Goal: Information Seeking & Learning: Compare options

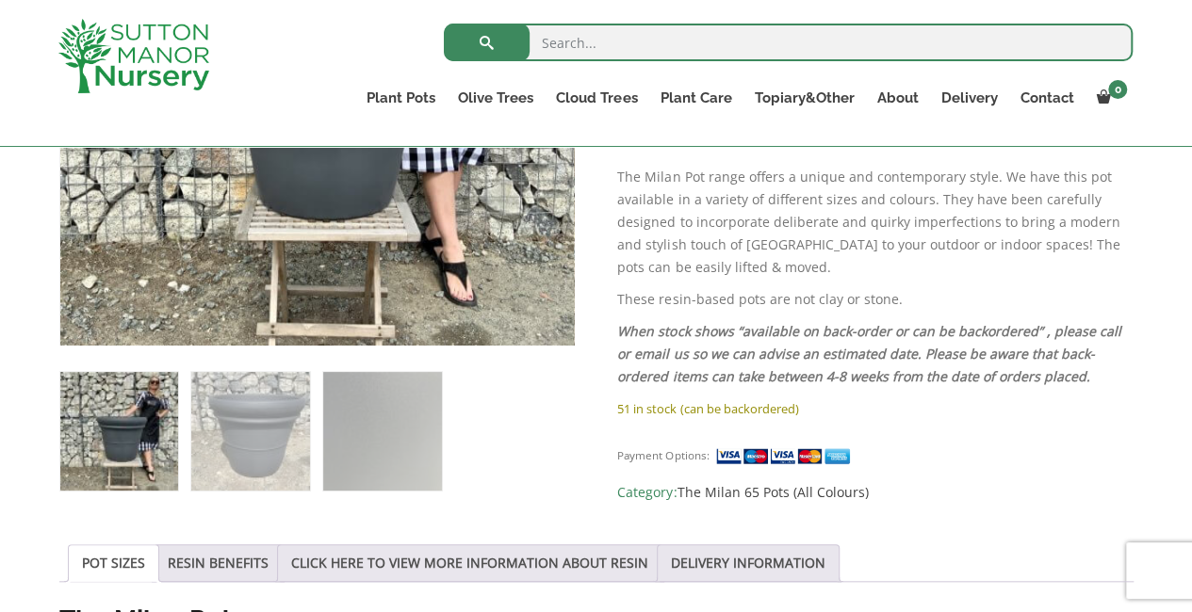
scroll to position [607, 0]
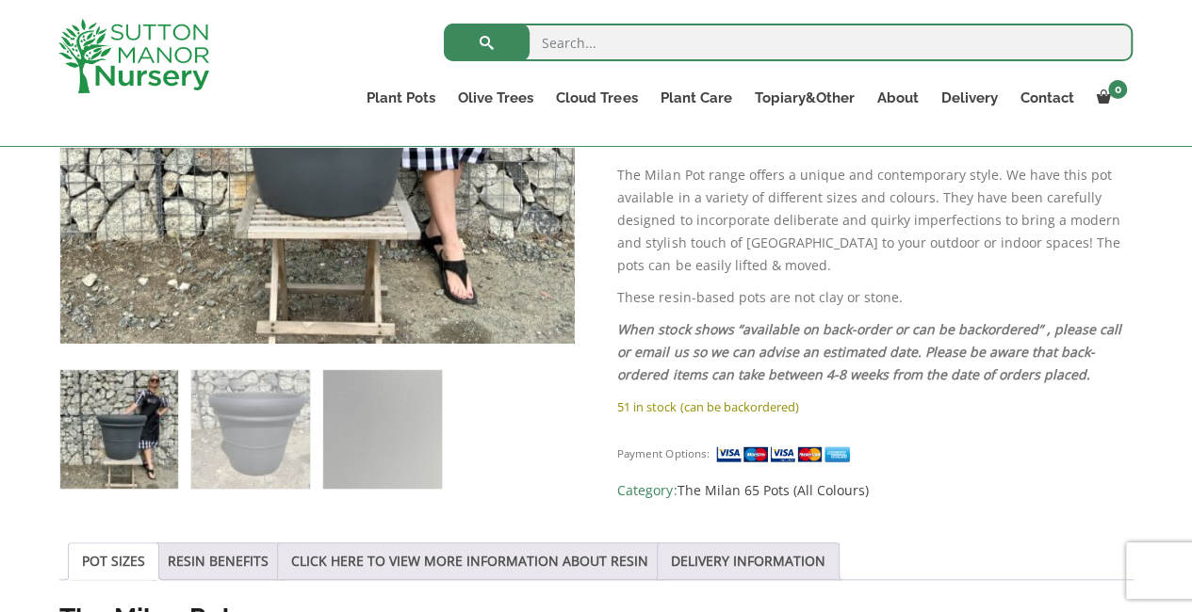
click at [455, 255] on img at bounding box center [317, 87] width 514 height 514
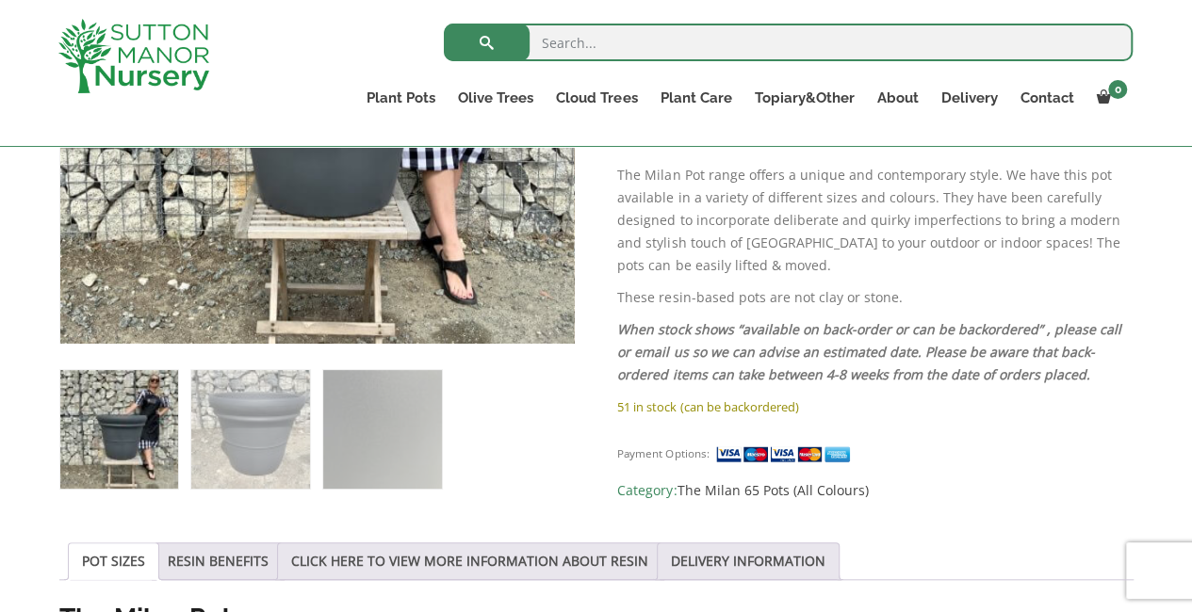
click at [455, 255] on img at bounding box center [317, 87] width 514 height 514
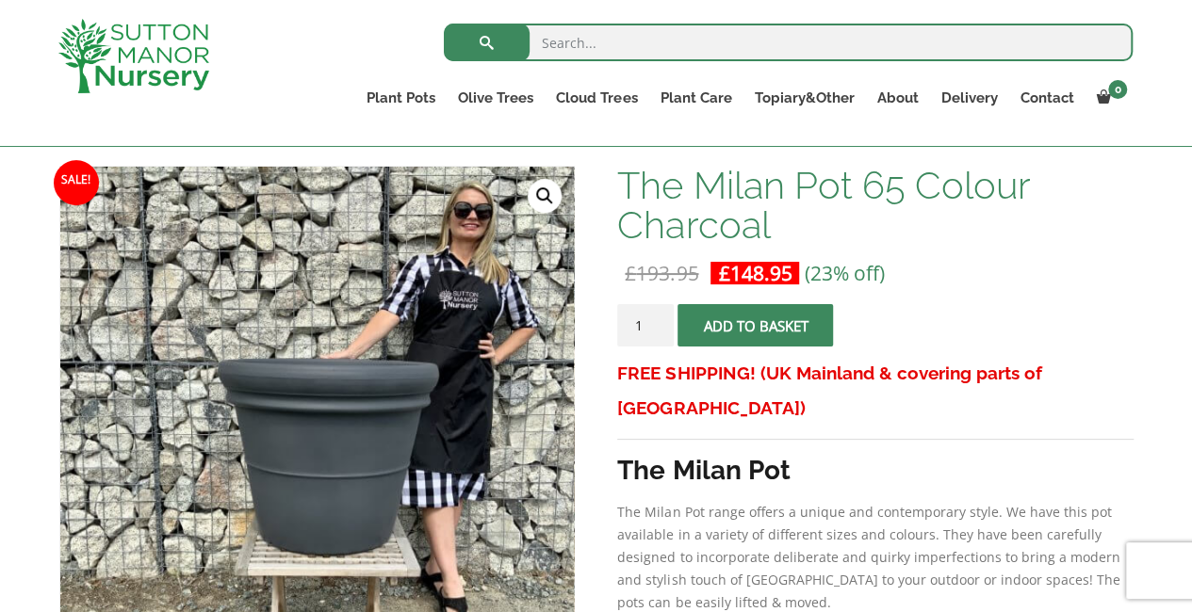
scroll to position [267, 0]
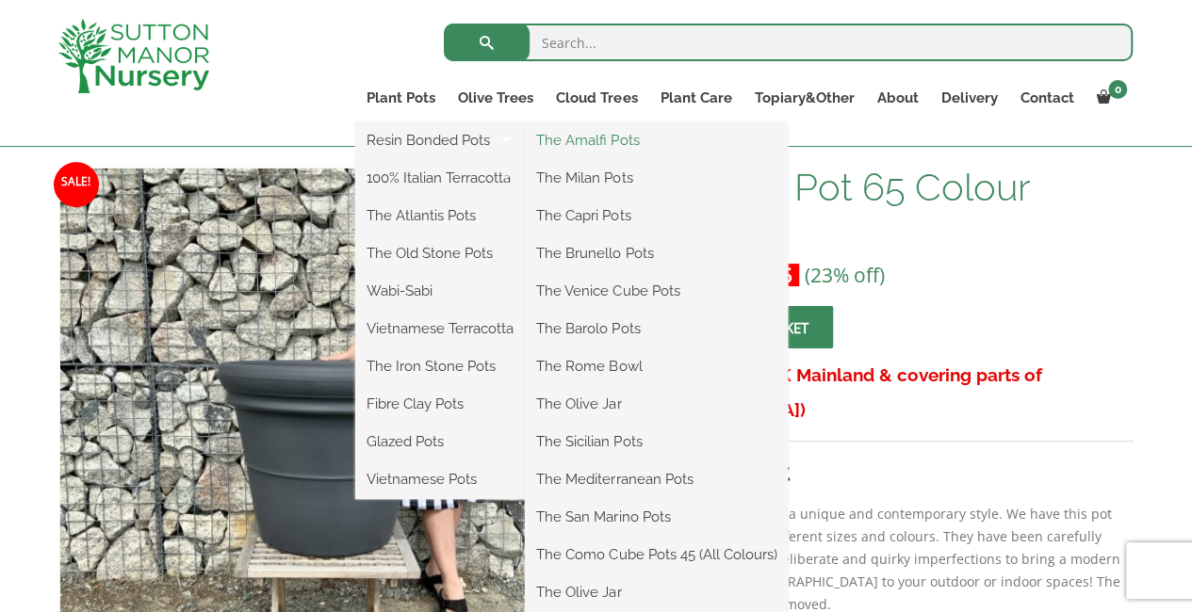
click at [586, 137] on link "The Amalfi Pots" at bounding box center [656, 140] width 263 height 28
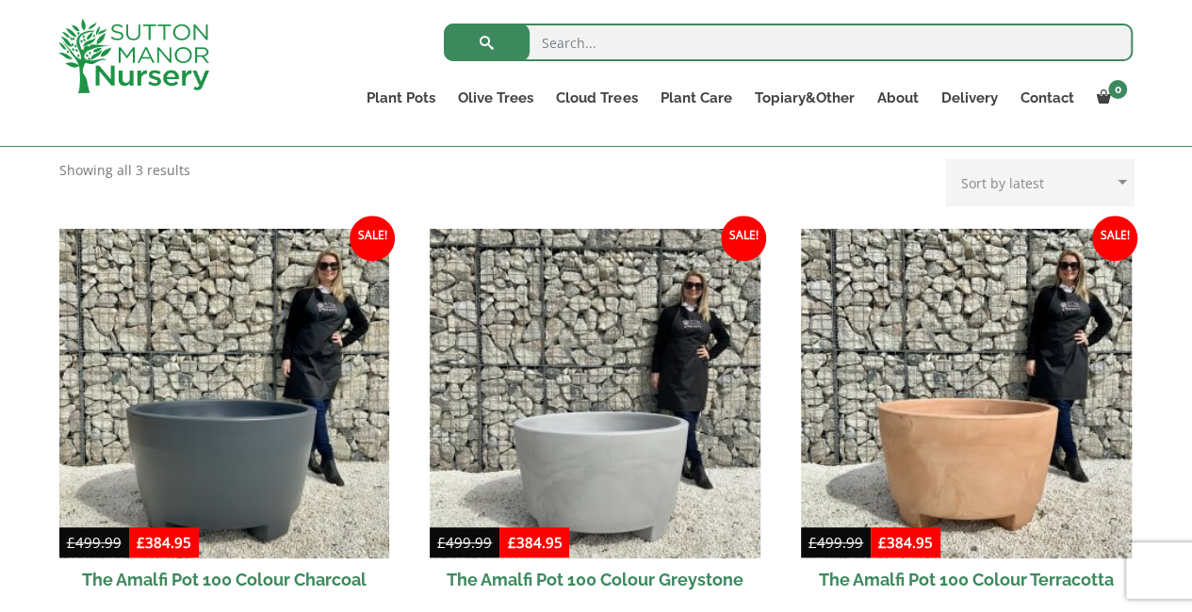
click at [1191, 620] on html "0 No products in the basket. Plant Pots Resin Bonded Pots The Amalfi Pots The M…" at bounding box center [596, 577] width 1192 height 2119
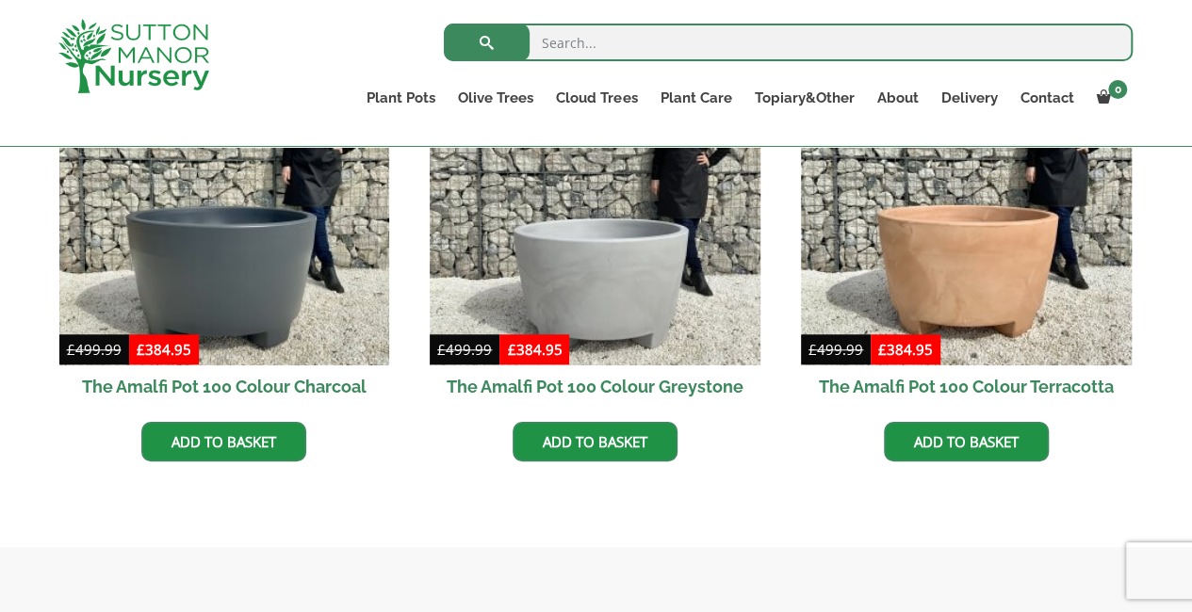
click at [1191, 620] on html "0 No products in the basket. Plant Pots Resin Bonded Pots The Amalfi Pots The M…" at bounding box center [596, 384] width 1192 height 2119
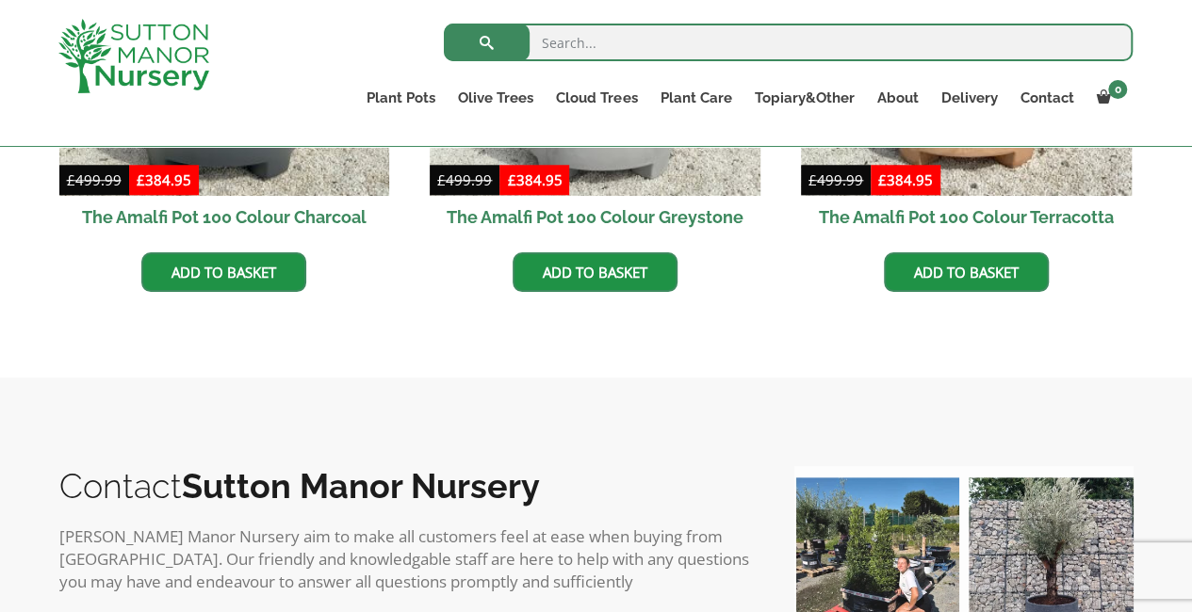
click at [1191, 620] on html "0 No products in the basket. Plant Pots Resin Bonded Pots The Amalfi Pots The M…" at bounding box center [596, 214] width 1192 height 2119
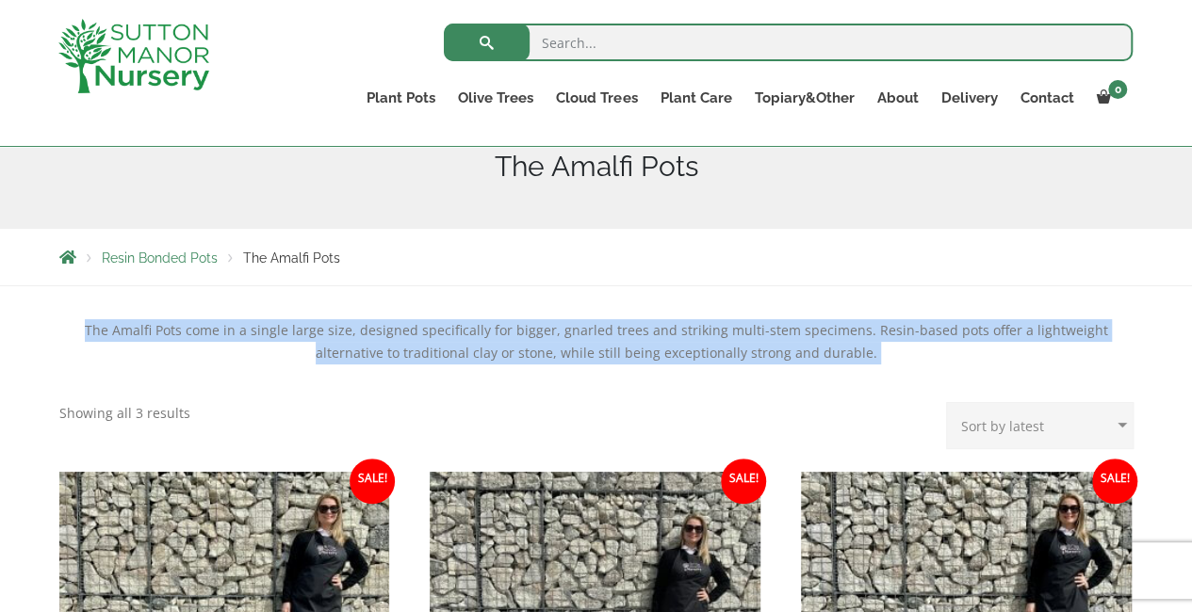
scroll to position [235, 0]
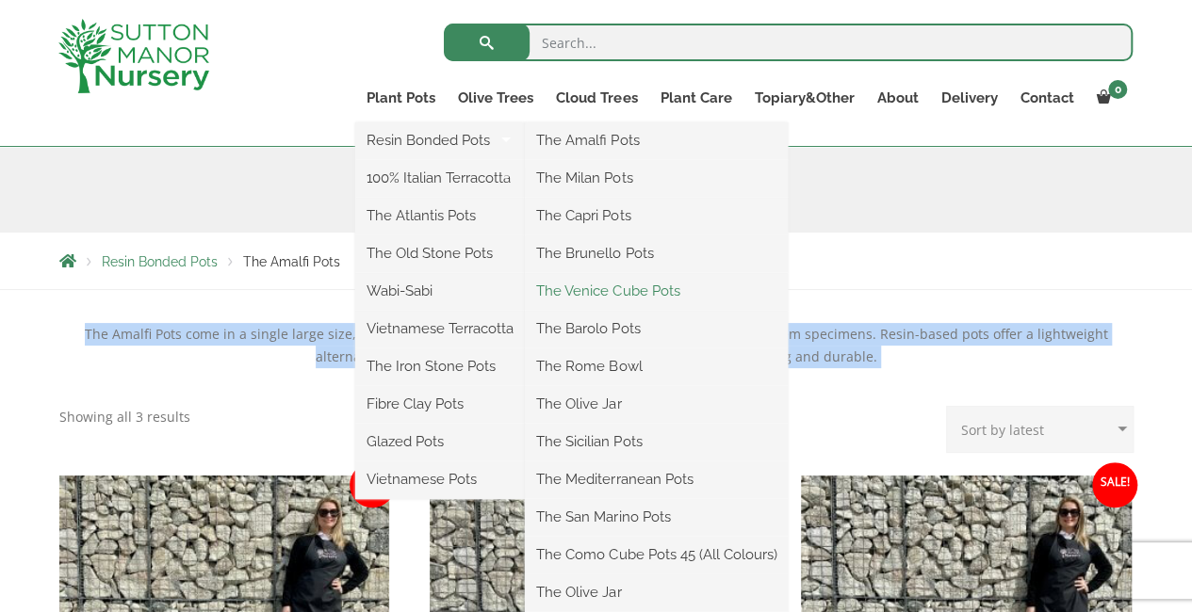
click at [602, 287] on link "The Venice Cube Pots" at bounding box center [656, 291] width 263 height 28
click at [593, 173] on link "The Milan Pots" at bounding box center [656, 178] width 263 height 28
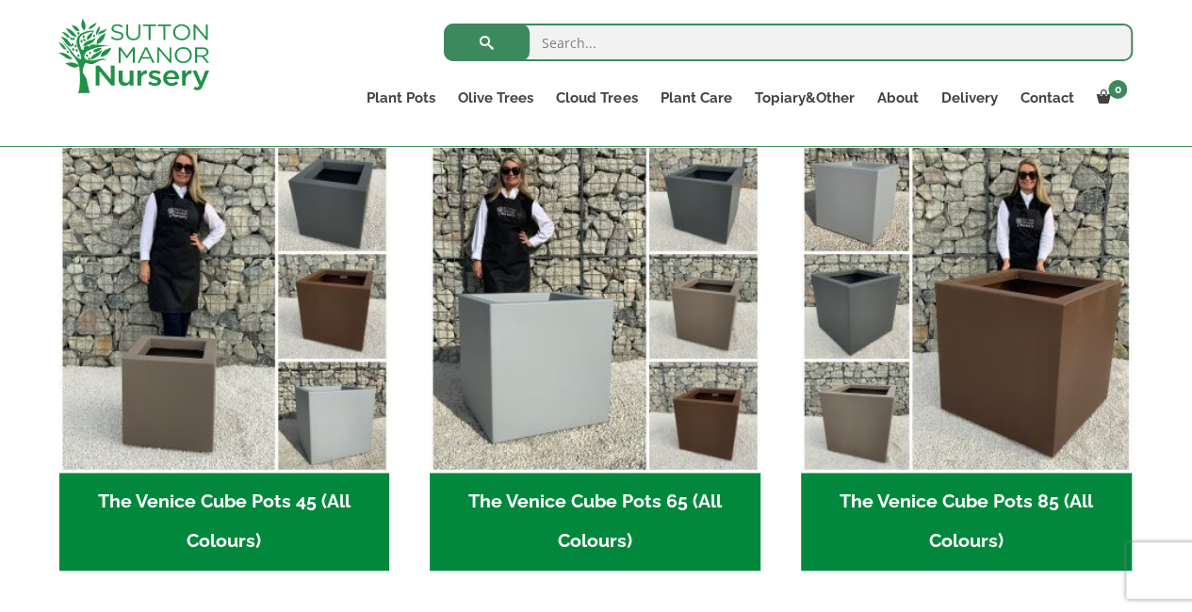
scroll to position [490, 0]
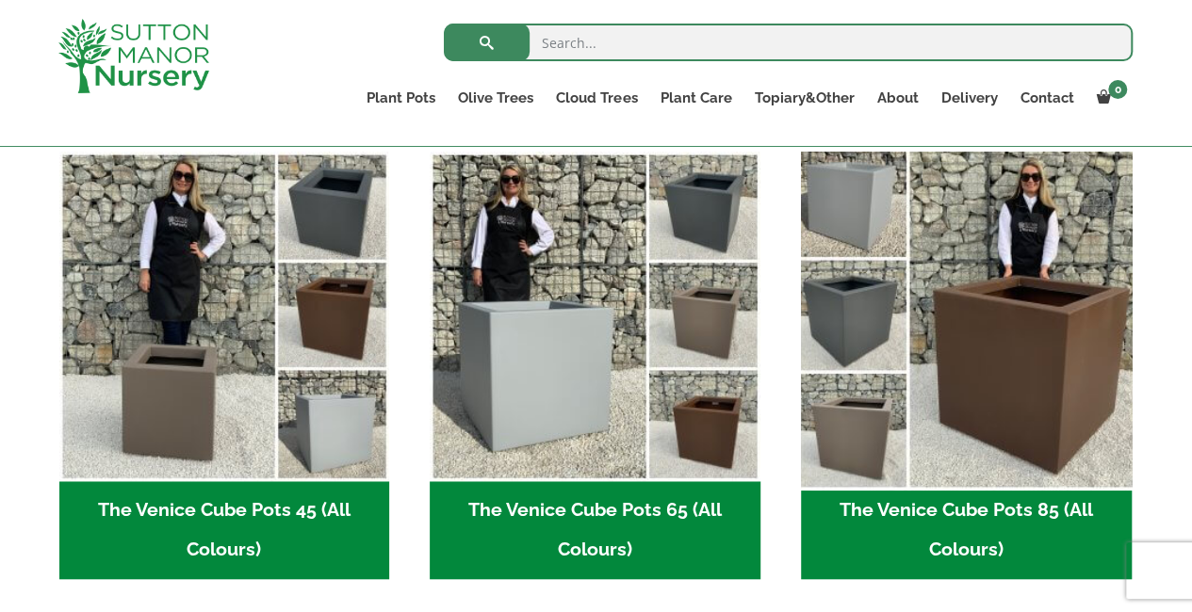
click at [948, 278] on img "Visit product category The Venice Cube Pots 85 (All Colours)" at bounding box center [965, 316] width 347 height 347
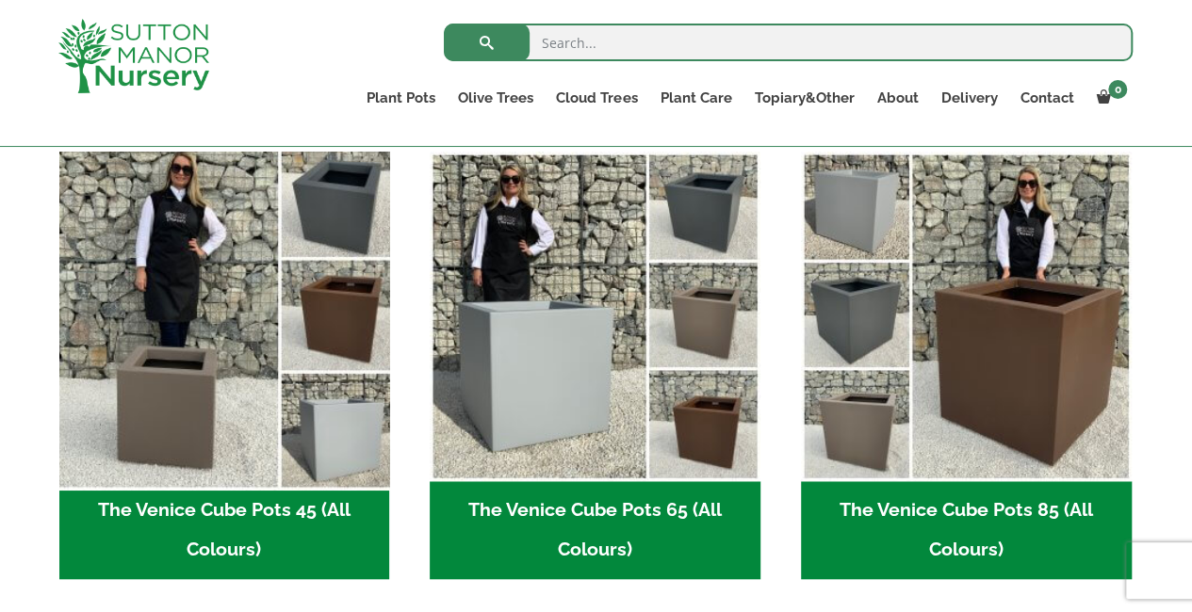
click at [272, 333] on img "Visit product category The Venice Cube Pots 45 (All Colours)" at bounding box center [224, 316] width 347 height 347
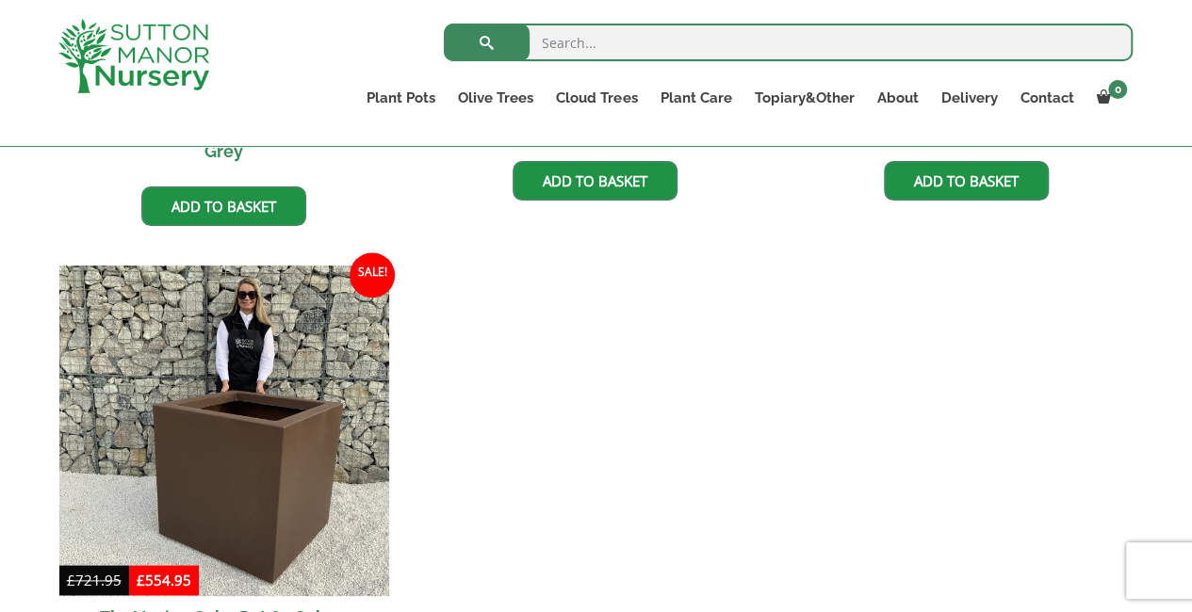
scroll to position [942, 0]
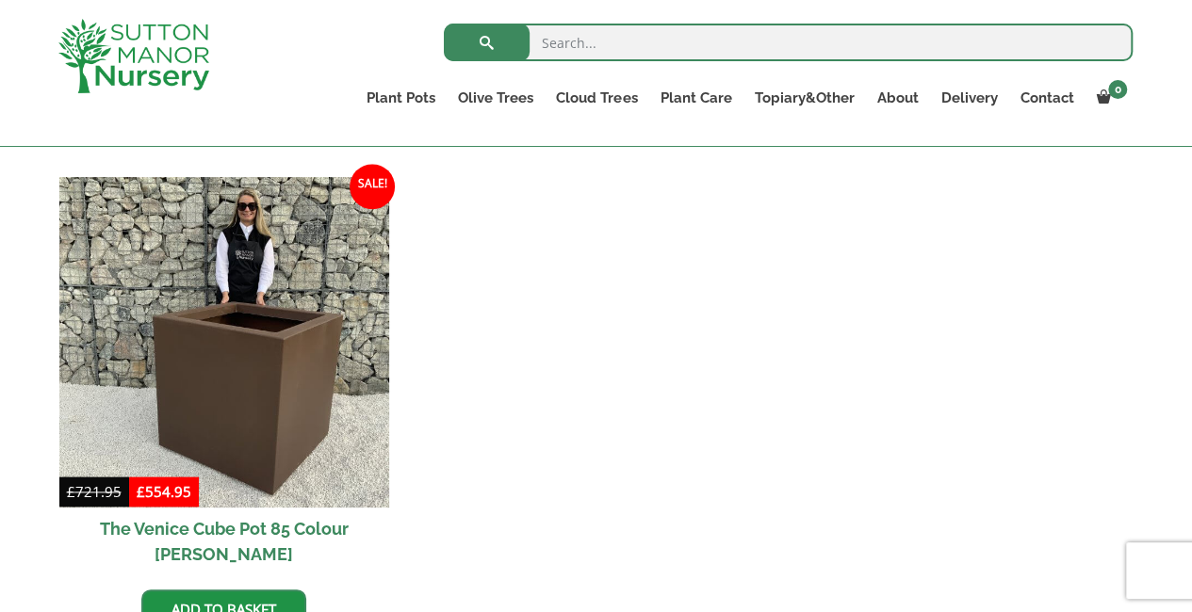
click at [1190, 11] on div "Search for: Plant Pots Resin Bonded Pots The Amalfi Pots The Milan Pots The Cap…" at bounding box center [596, 73] width 1192 height 147
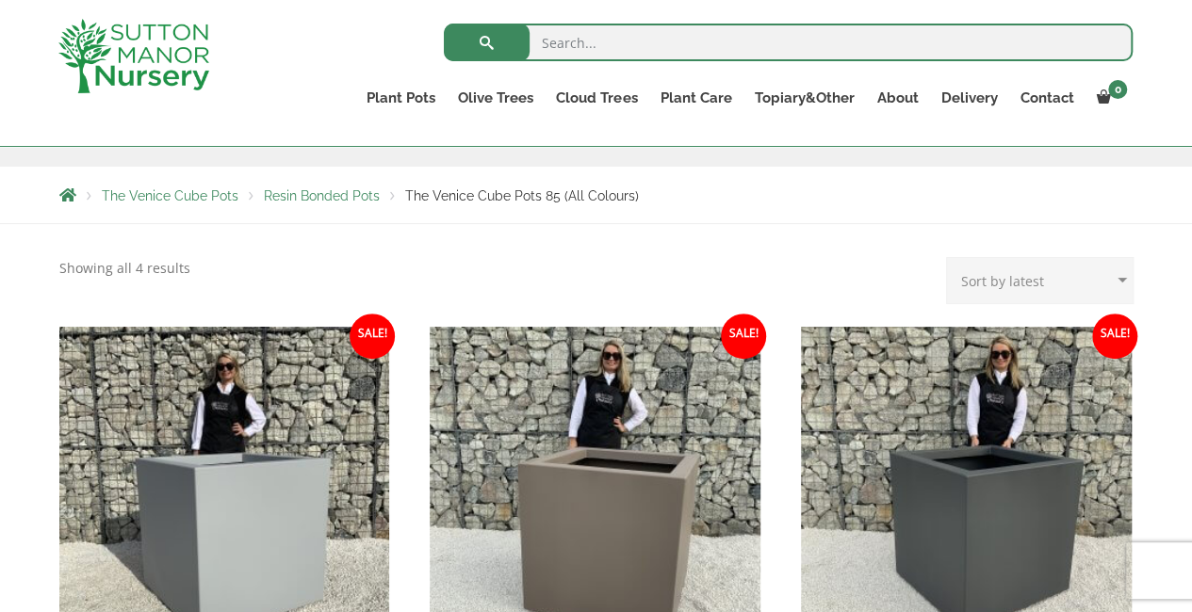
scroll to position [200, 0]
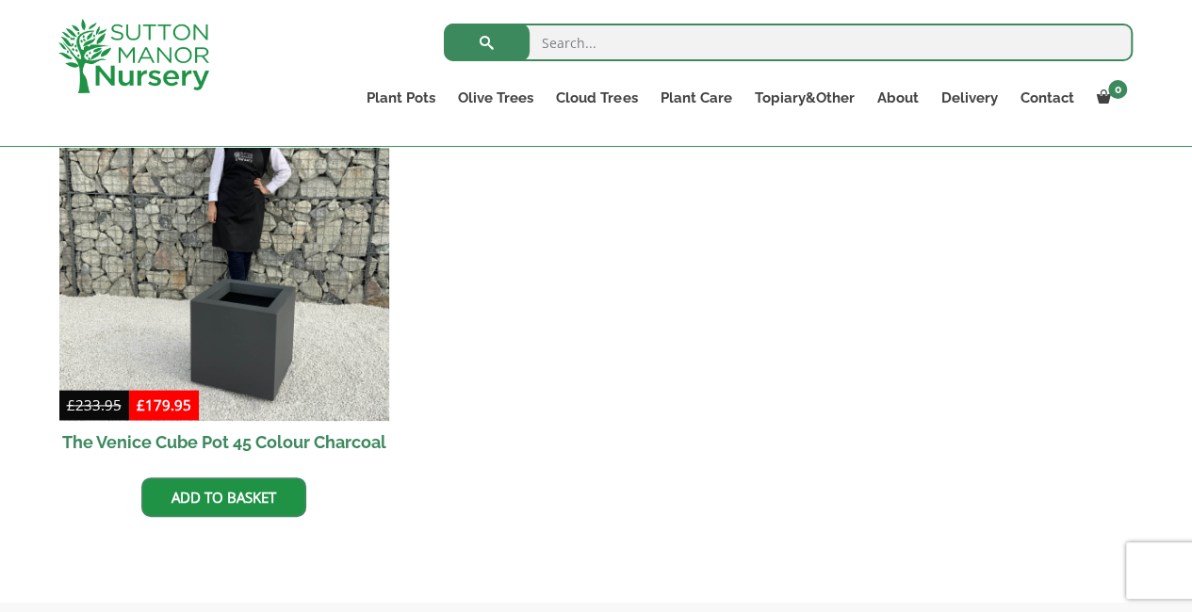
scroll to position [1030, 0]
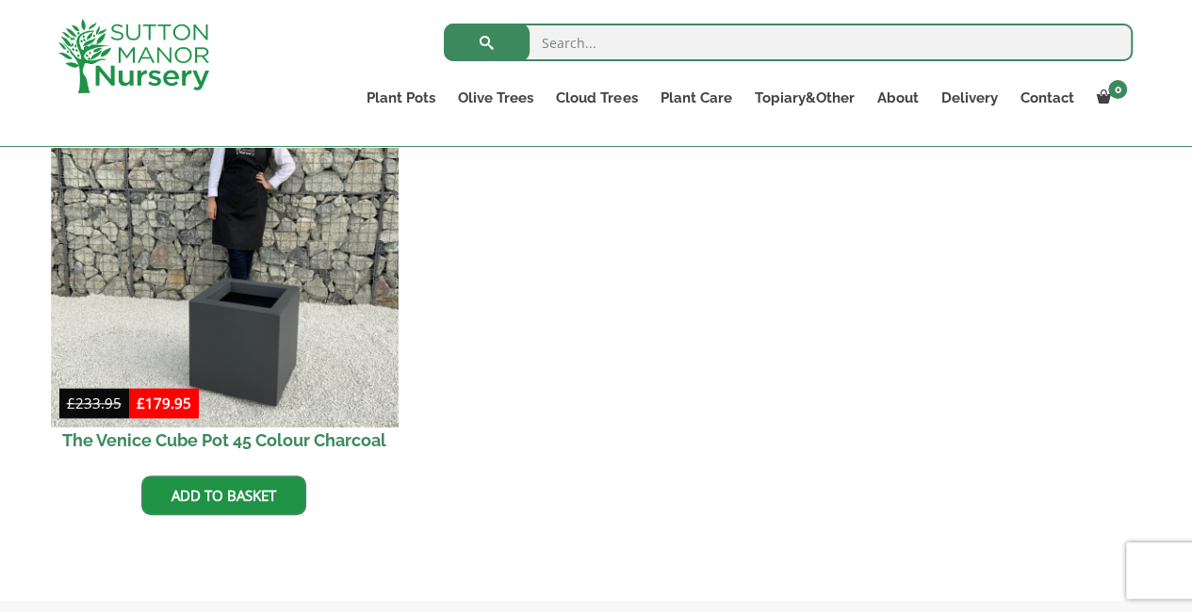
click at [236, 314] on img at bounding box center [224, 254] width 347 height 347
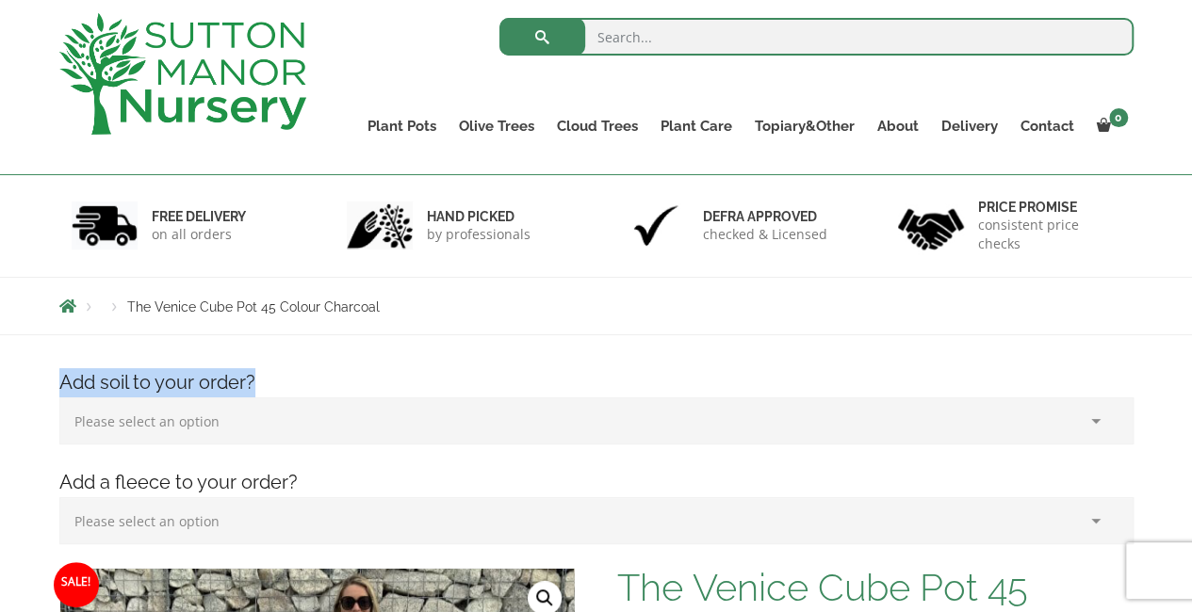
scroll to position [87, 0]
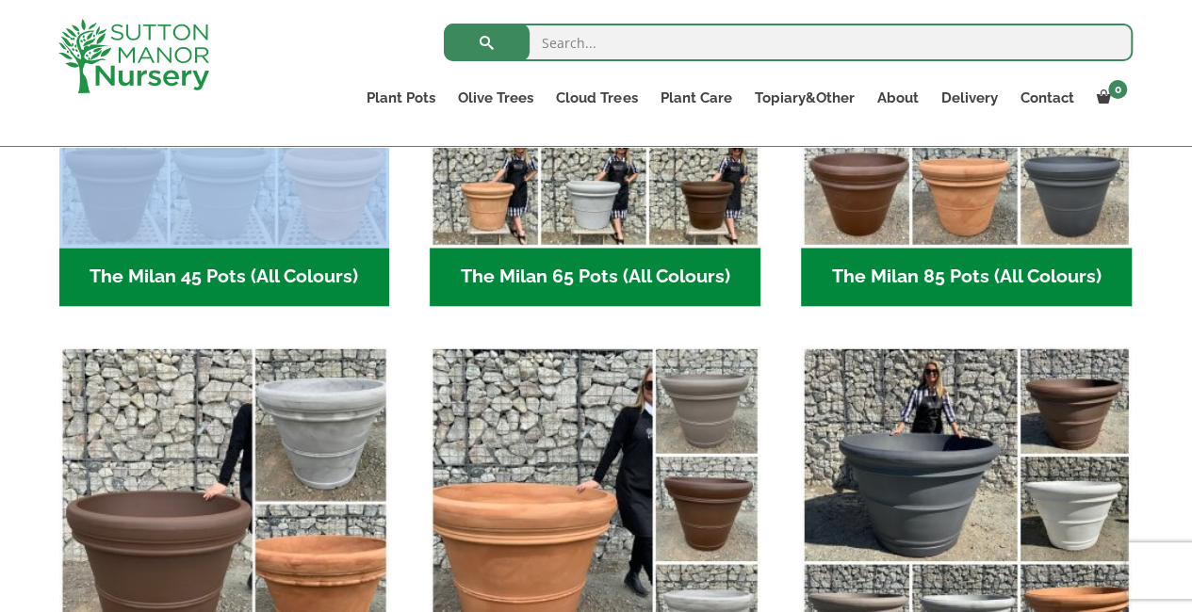
click at [1191, 621] on html "0 No products in the basket. Plant Pots Resin Bonded Pots The Amalfi Pots The M…" at bounding box center [596, 496] width 1192 height 2439
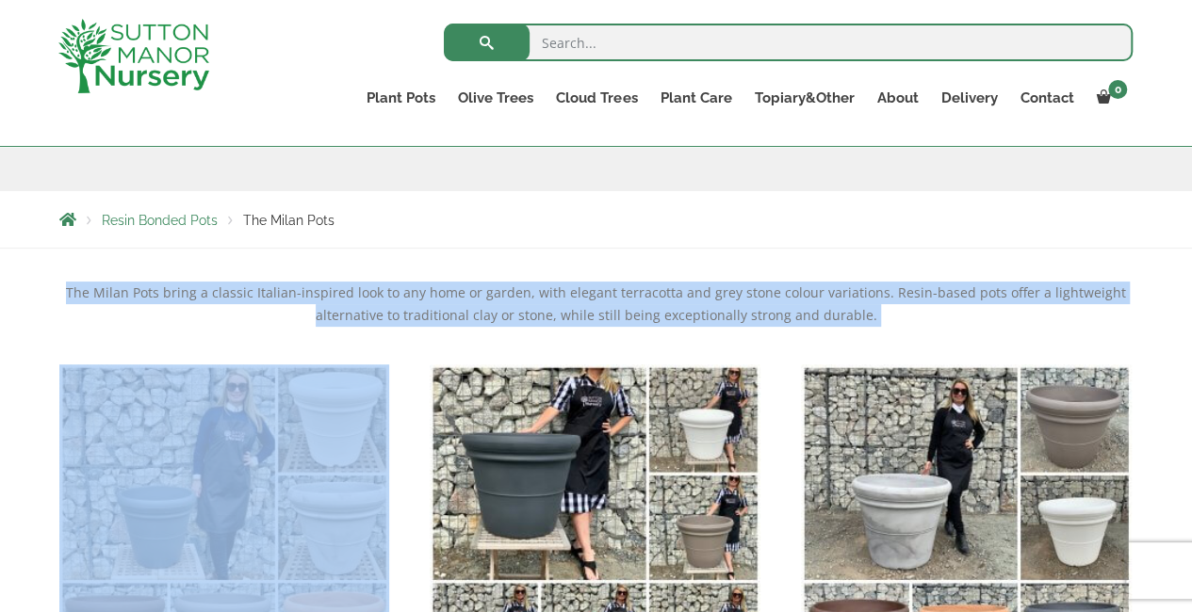
scroll to position [239, 0]
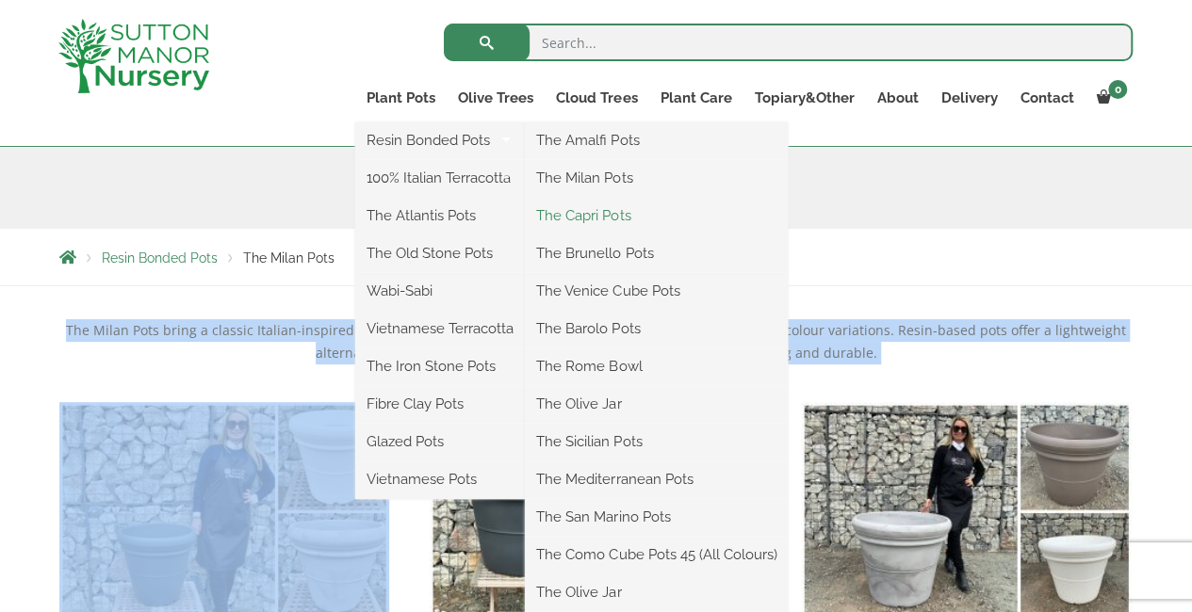
click at [598, 212] on link "The Capri Pots" at bounding box center [656, 216] width 263 height 28
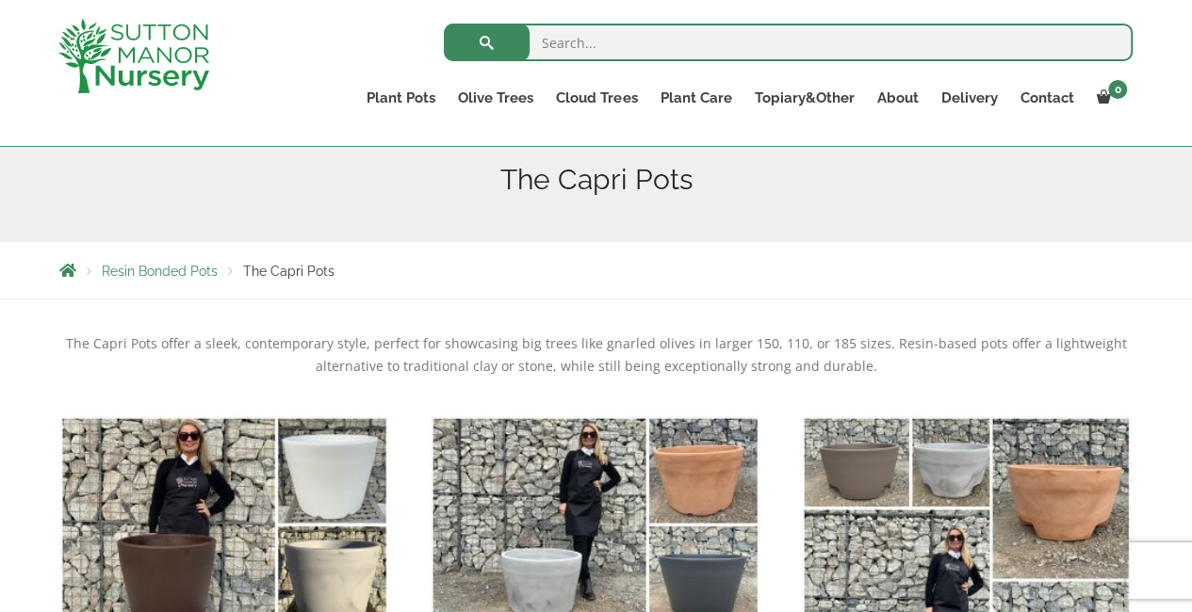
scroll to position [264, 0]
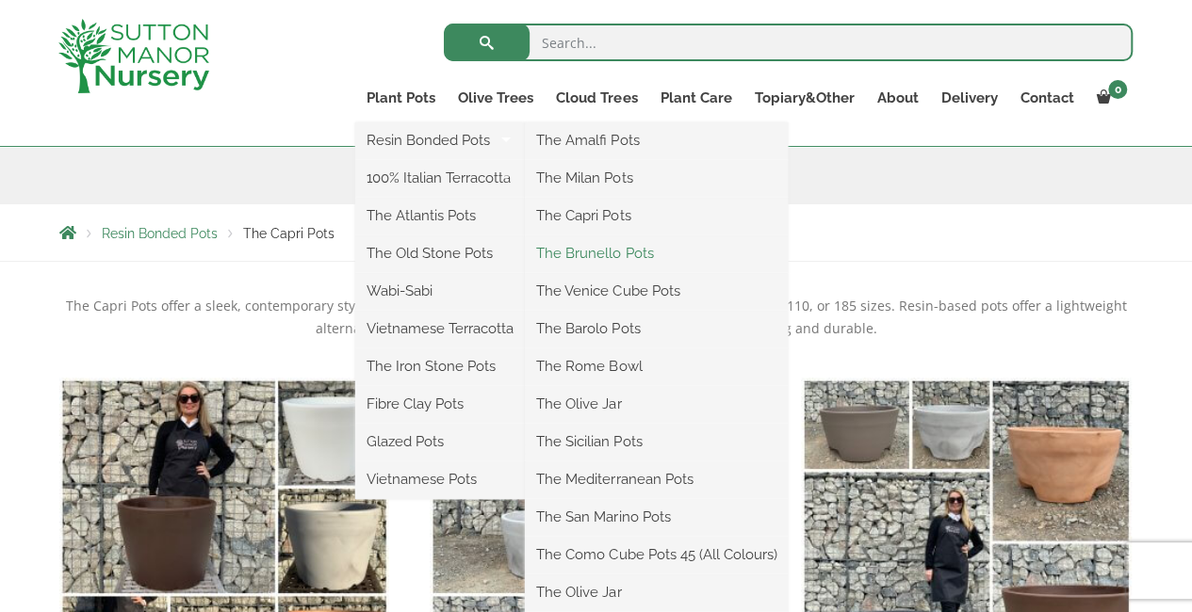
click at [590, 248] on link "The Brunello Pots" at bounding box center [656, 253] width 263 height 28
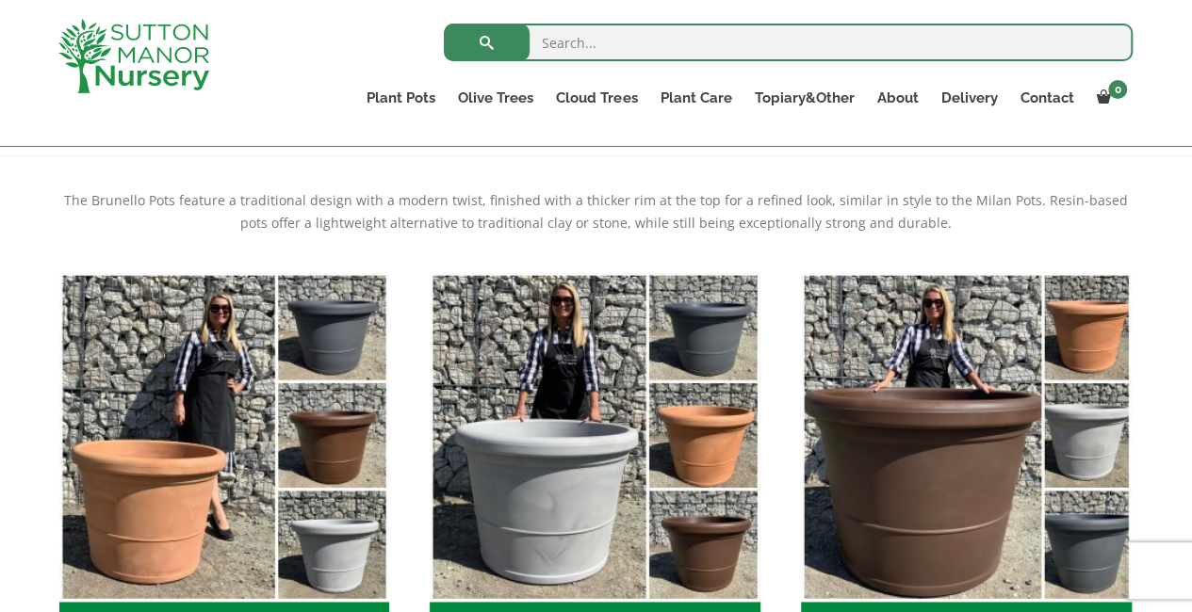
scroll to position [401, 0]
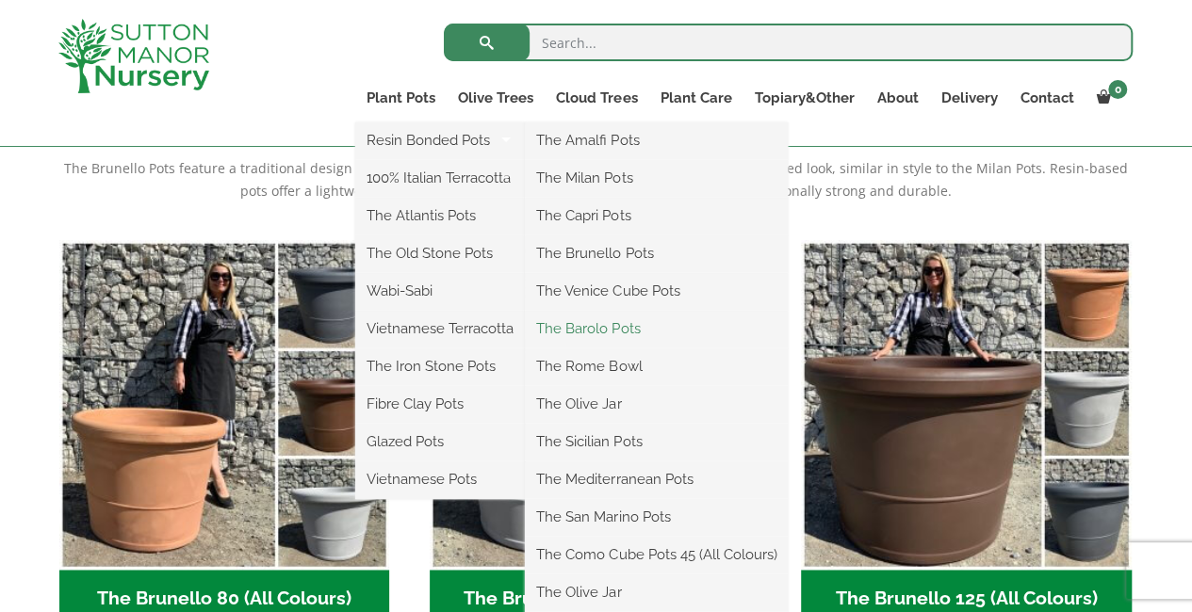
click at [608, 326] on link "The Barolo Pots" at bounding box center [656, 329] width 263 height 28
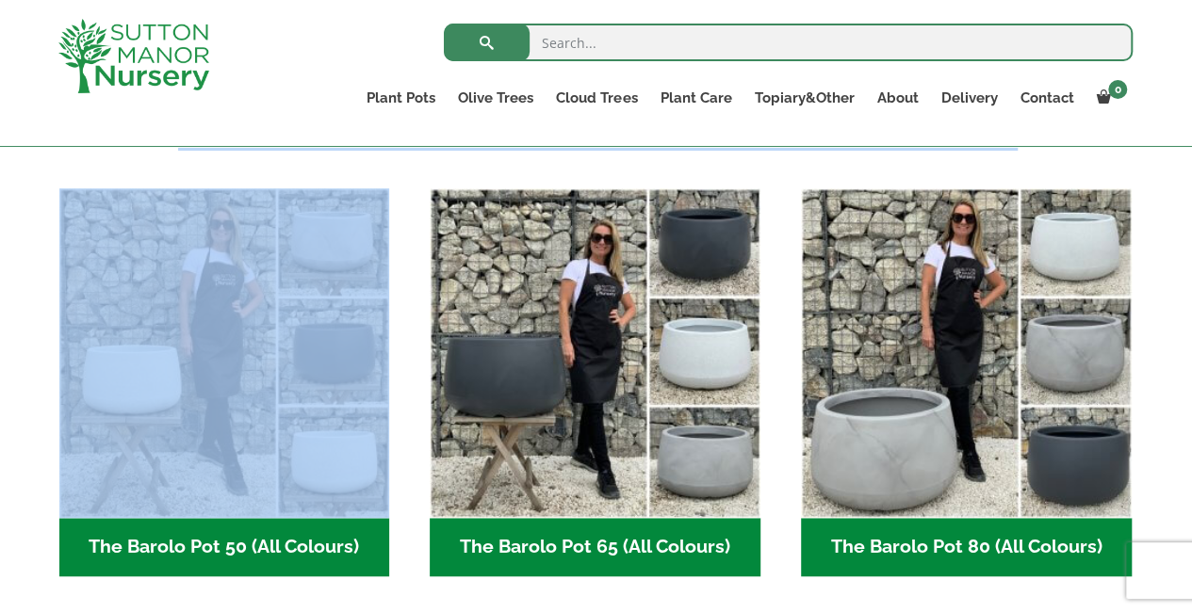
scroll to position [414, 0]
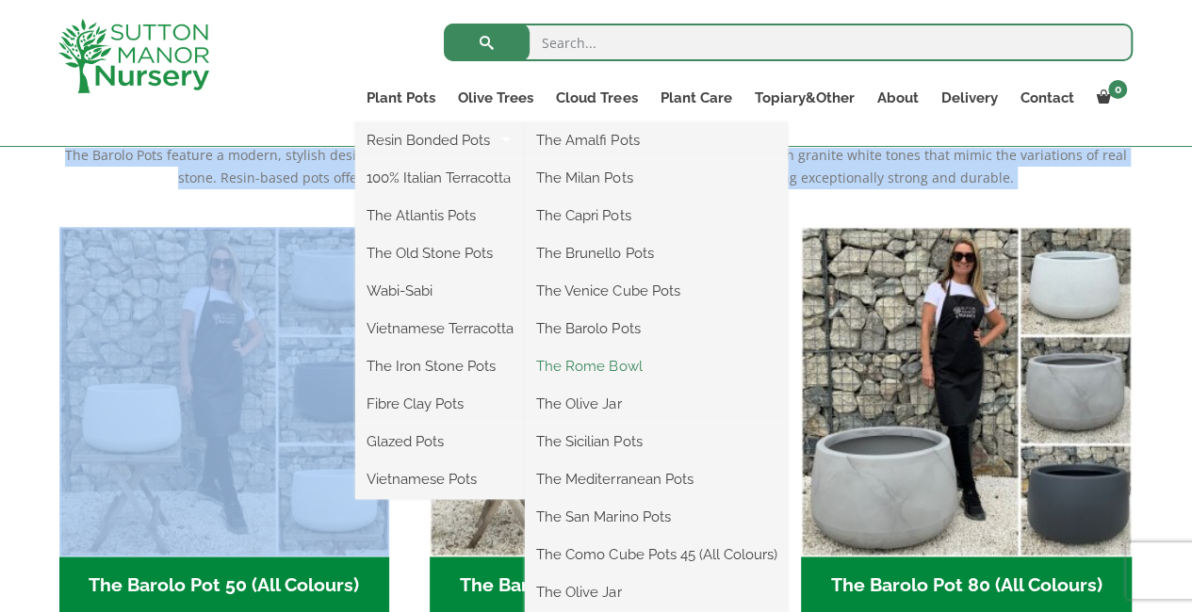
click at [608, 363] on link "The Rome Bowl" at bounding box center [656, 366] width 263 height 28
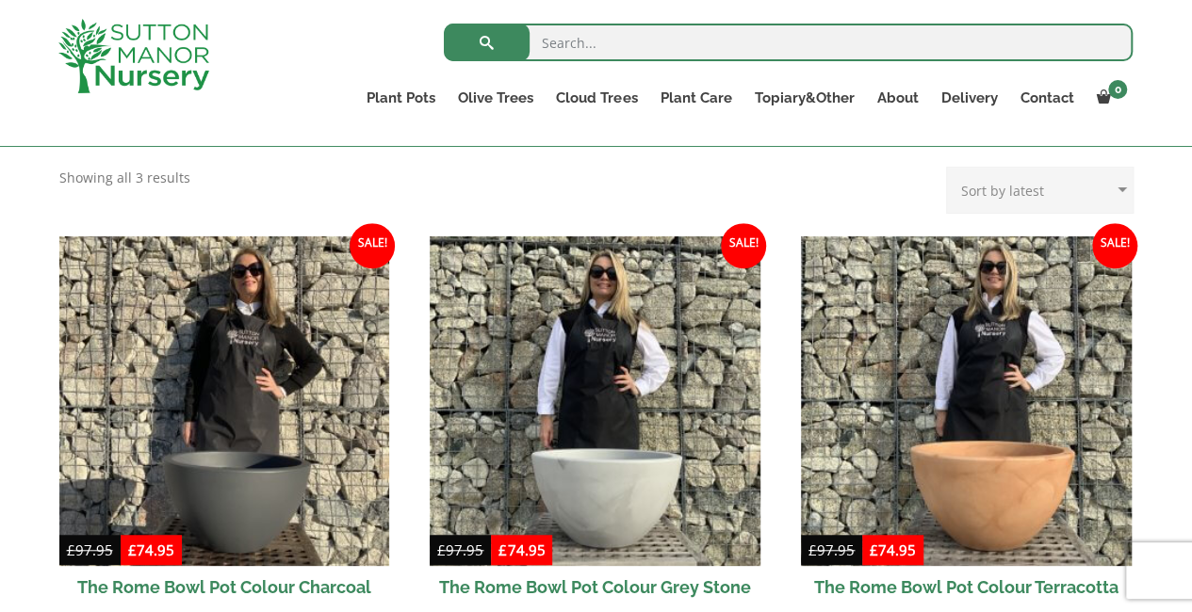
scroll to position [490, 0]
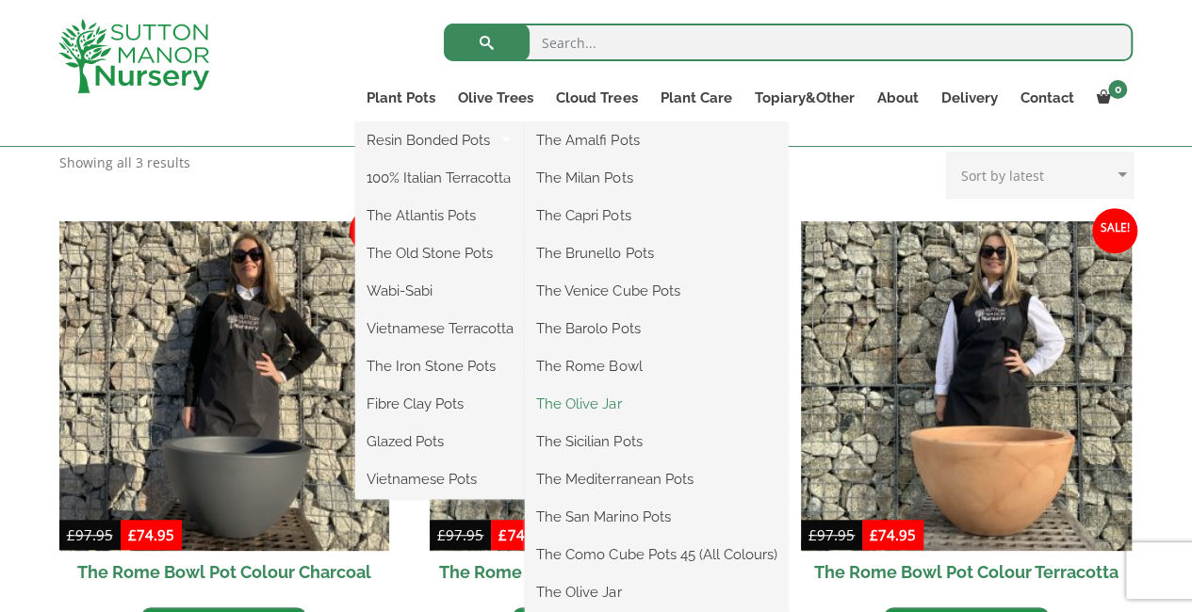
click at [605, 400] on link "The Olive Jar" at bounding box center [656, 404] width 263 height 28
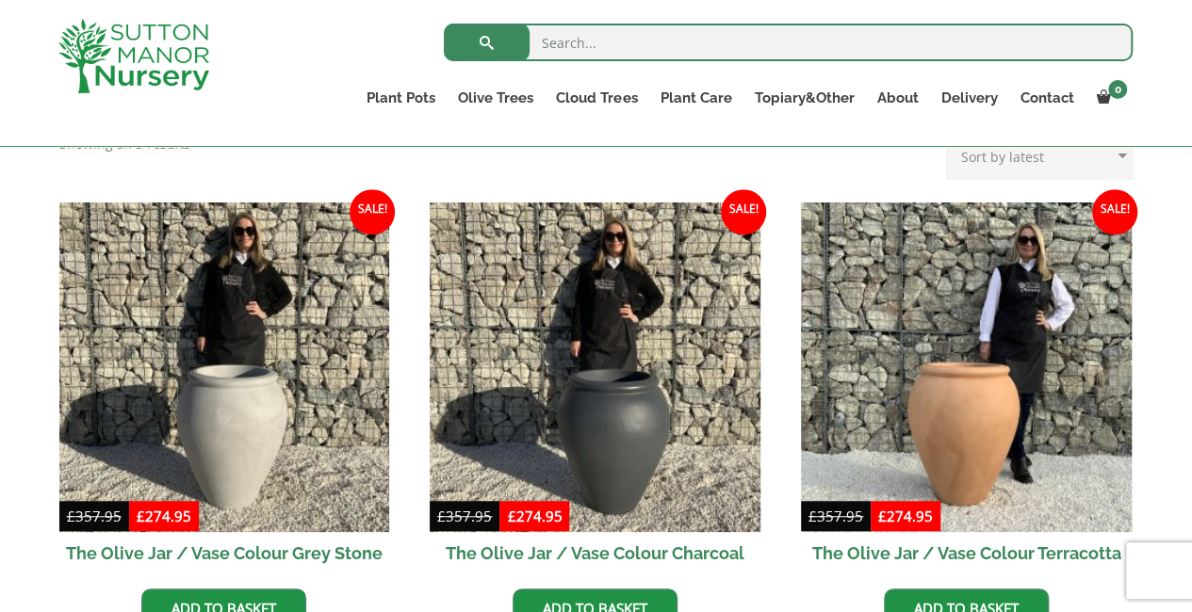
scroll to position [527, 0]
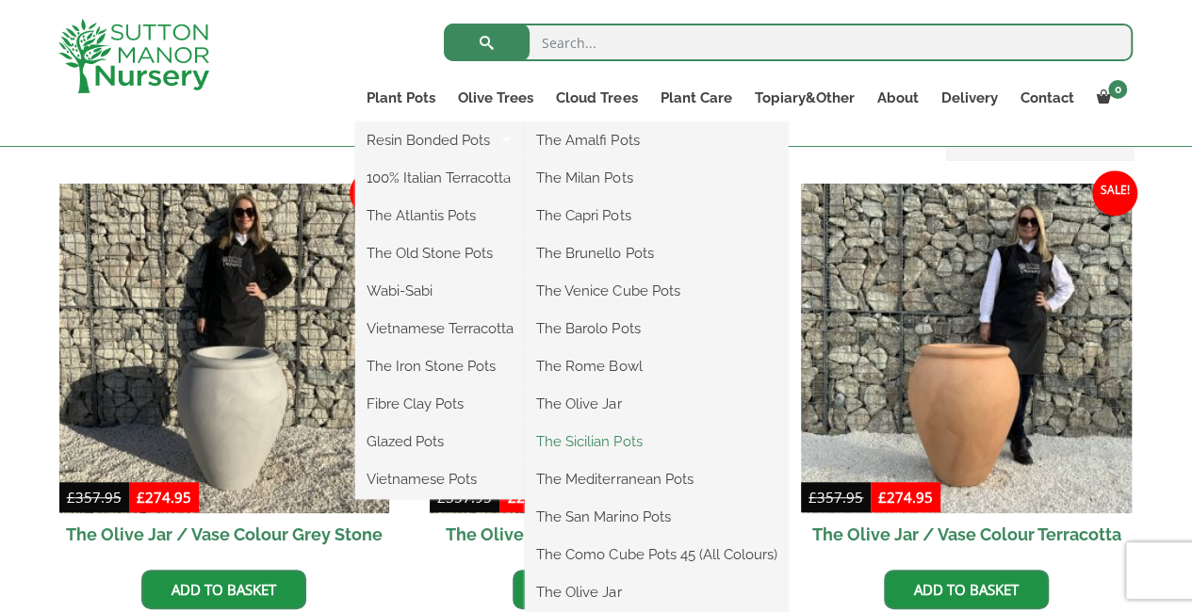
click at [614, 438] on link "The Sicilian Pots" at bounding box center [656, 442] width 263 height 28
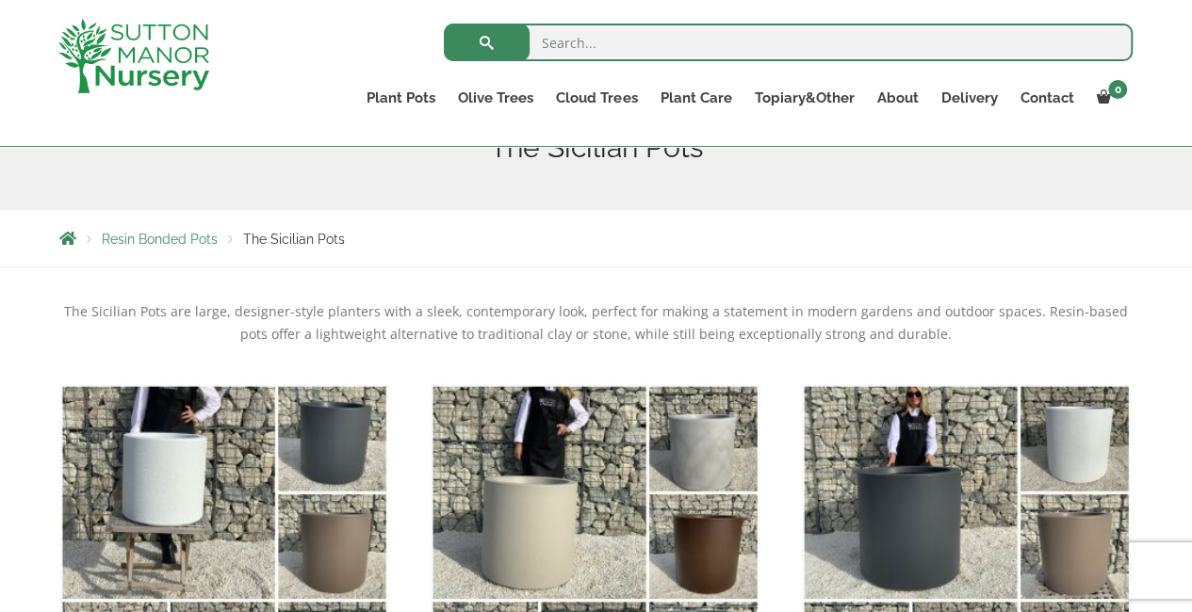
scroll to position [264, 0]
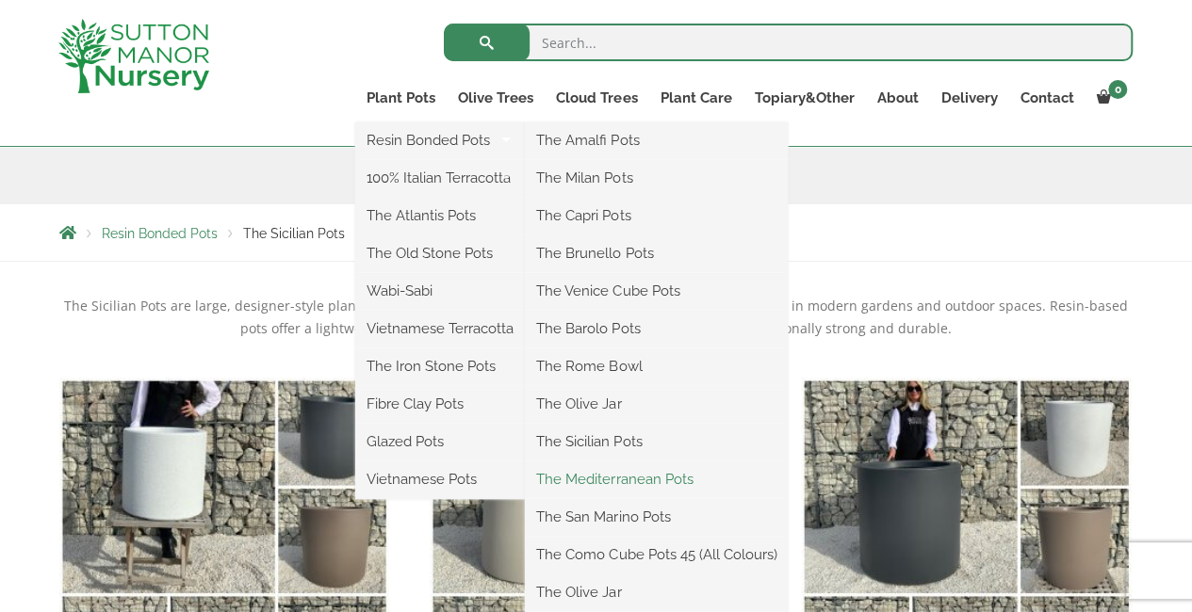
click at [636, 474] on link "The Mediterranean Pots" at bounding box center [656, 479] width 263 height 28
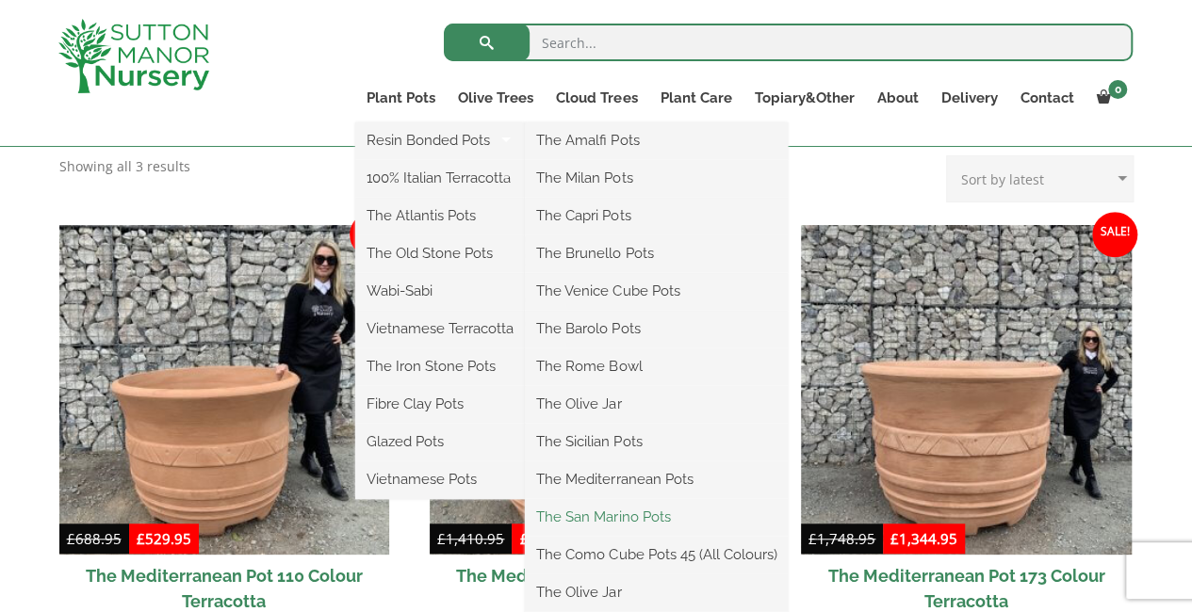
click at [639, 510] on link "The San Marino Pots" at bounding box center [656, 517] width 263 height 28
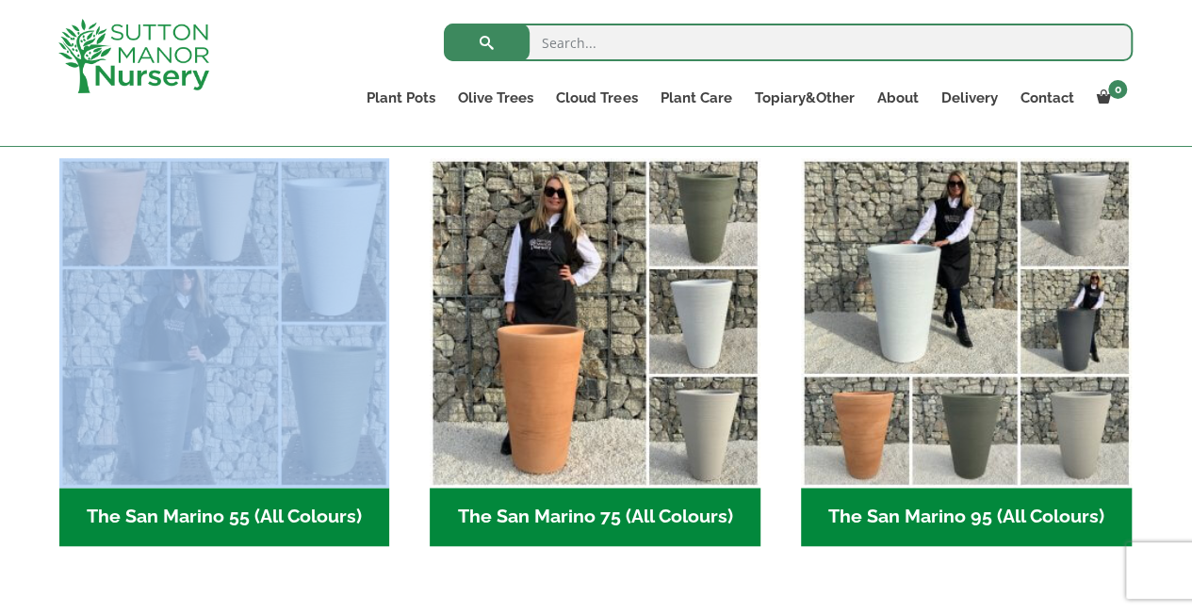
click at [1191, 621] on html "0 No products in the basket. Plant Pots Resin Bonded Pots The Amalfi Pots The M…" at bounding box center [596, 522] width 1192 height 2011
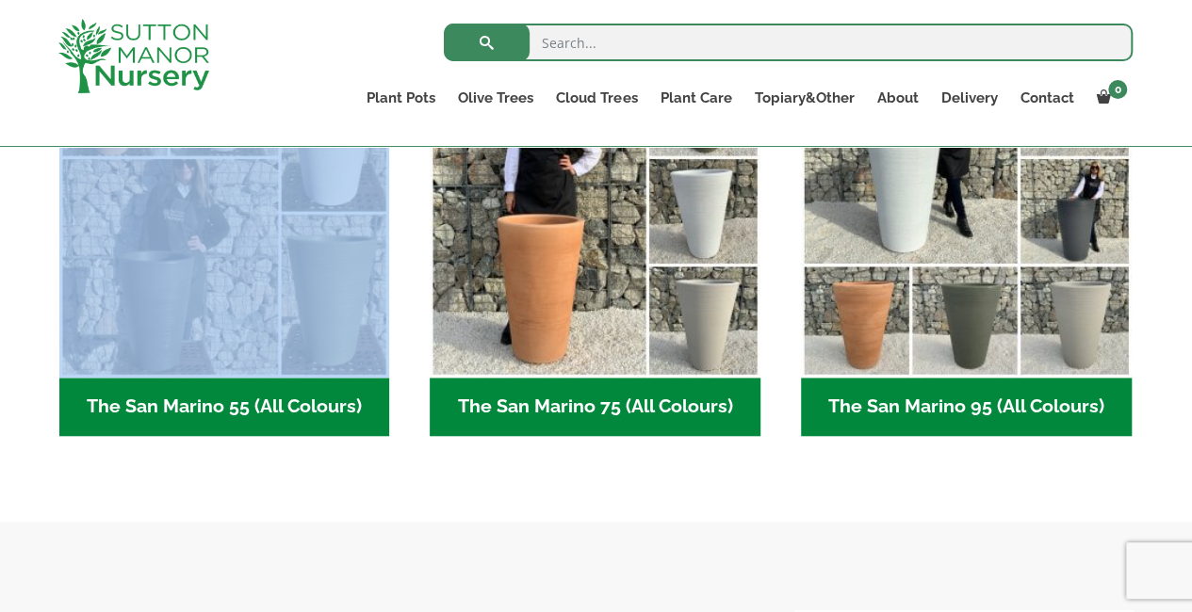
scroll to position [593, 0]
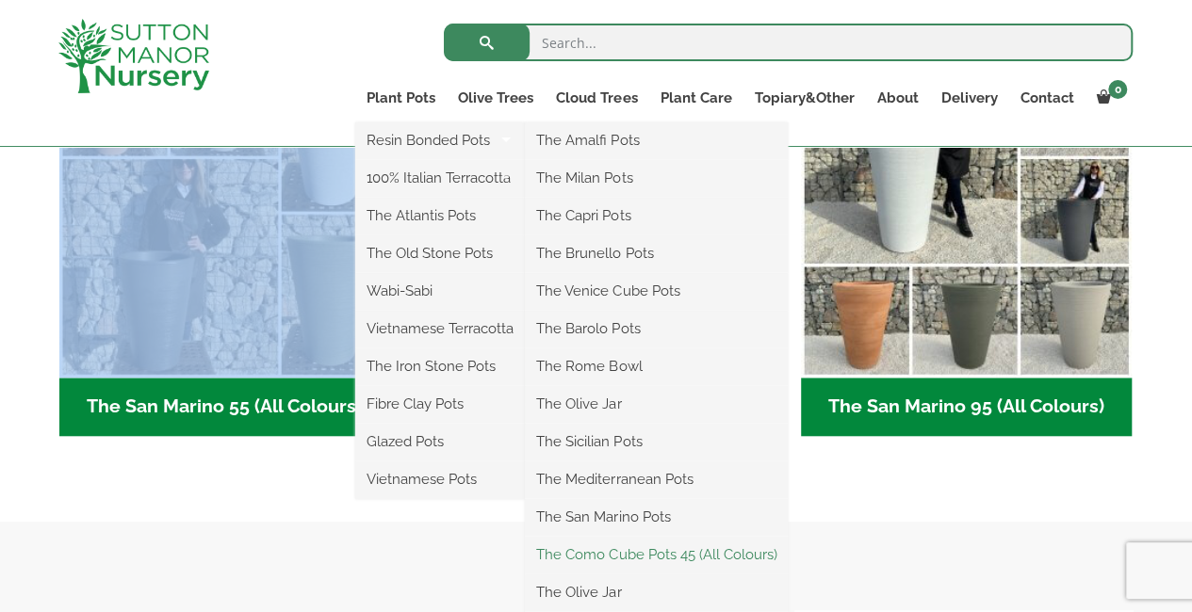
click at [670, 551] on link "The Como Cube Pots 45 (All Colours)" at bounding box center [656, 555] width 263 height 28
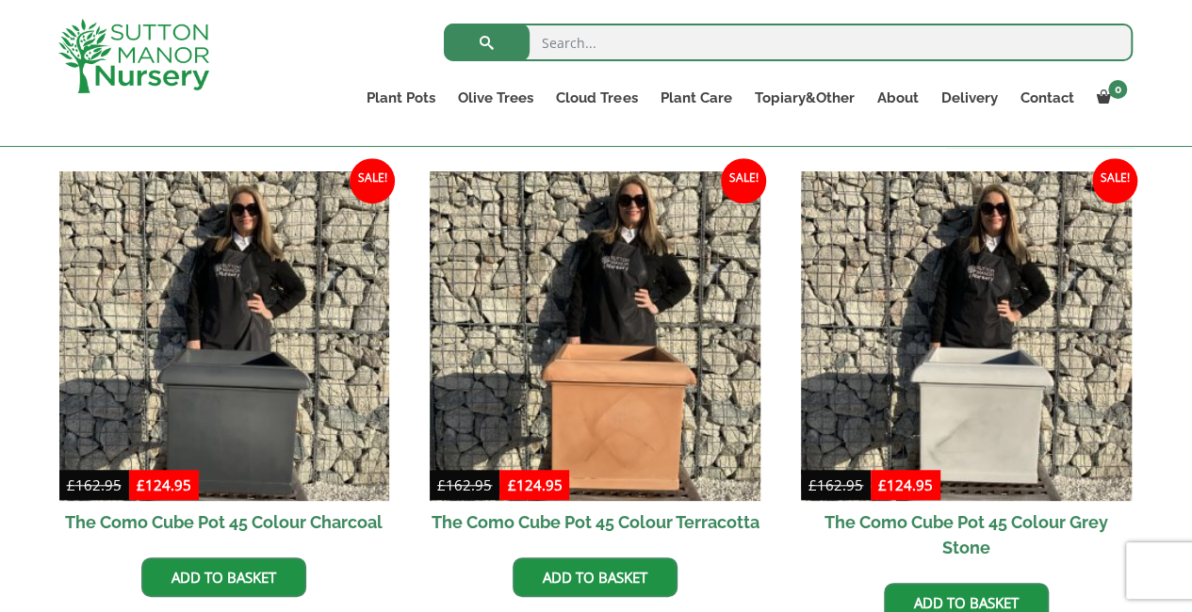
scroll to position [603, 0]
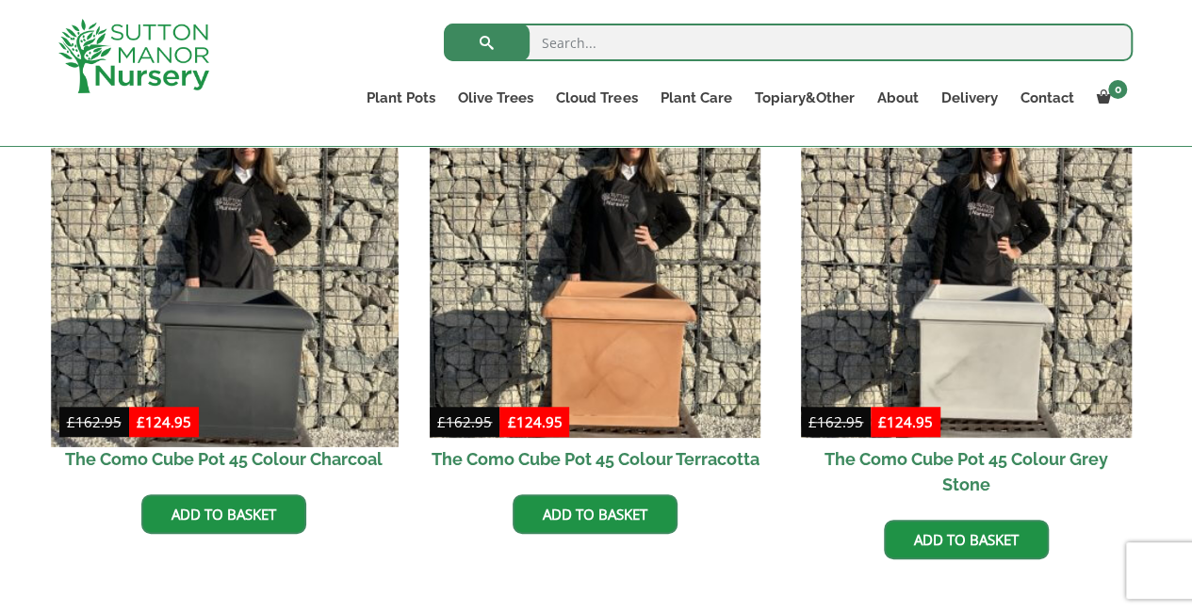
click at [218, 361] on img at bounding box center [224, 273] width 347 height 347
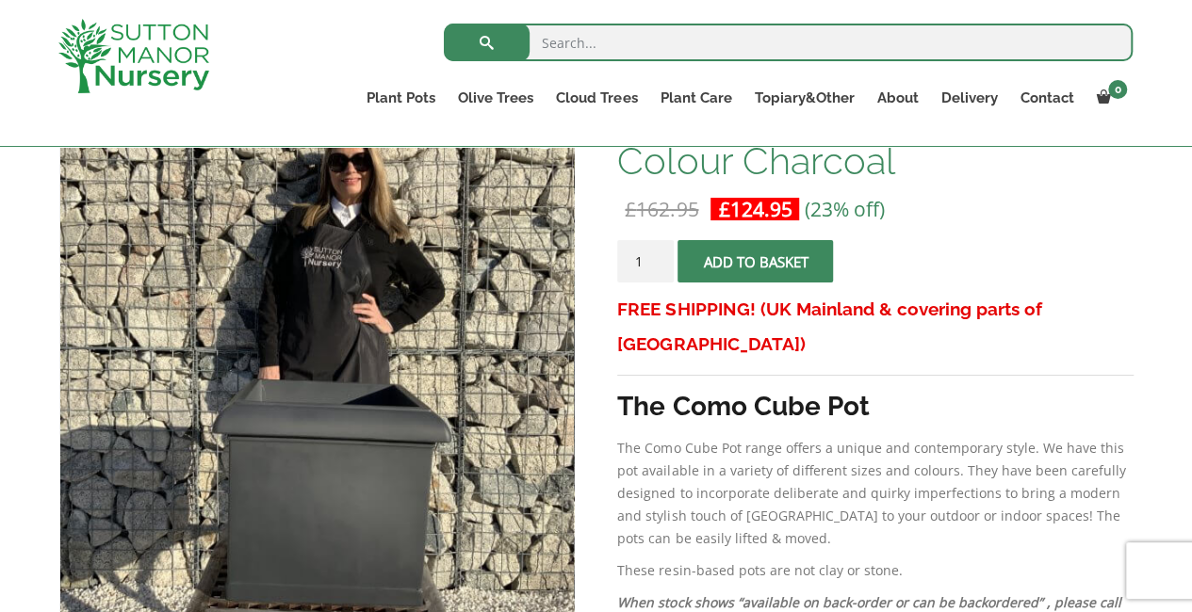
scroll to position [510, 0]
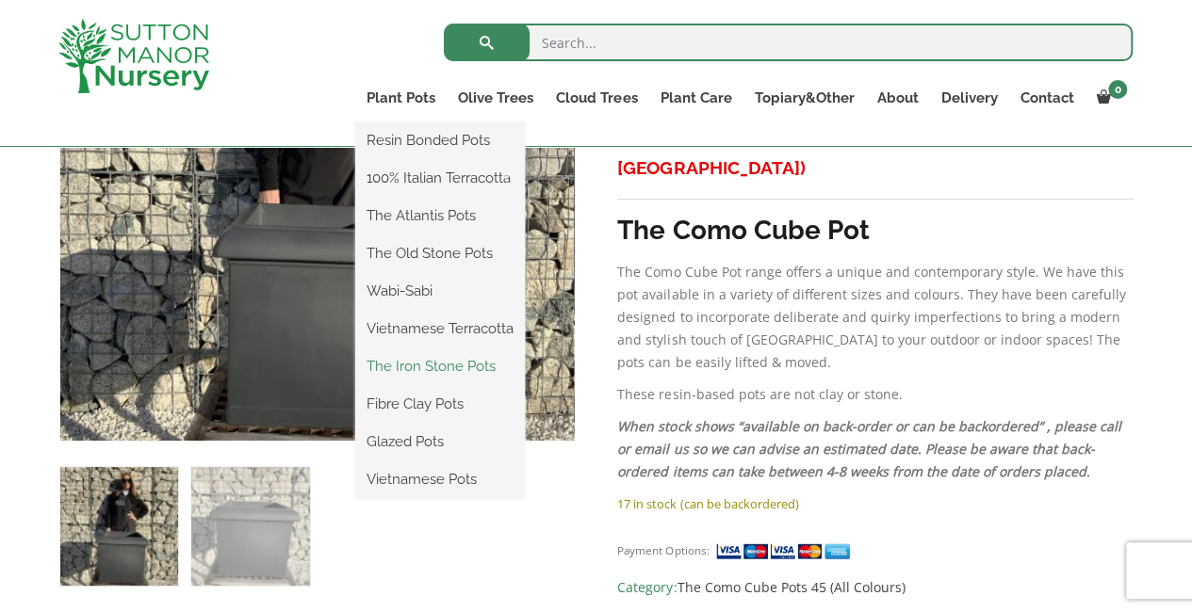
click at [448, 365] on link "The Iron Stone Pots" at bounding box center [440, 366] width 170 height 28
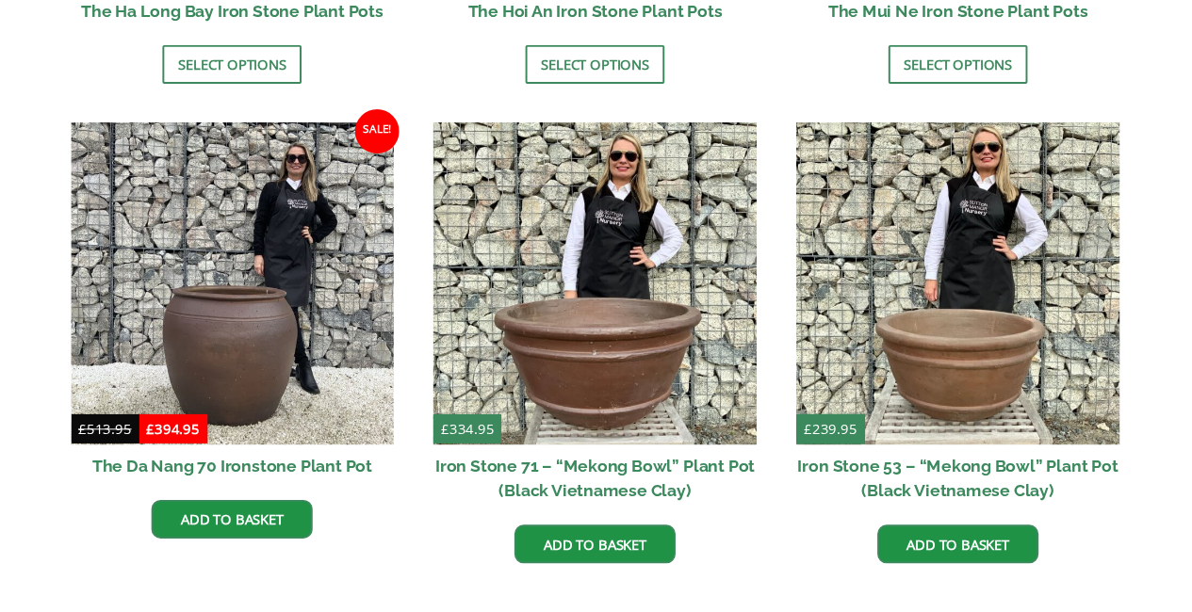
scroll to position [1257, 0]
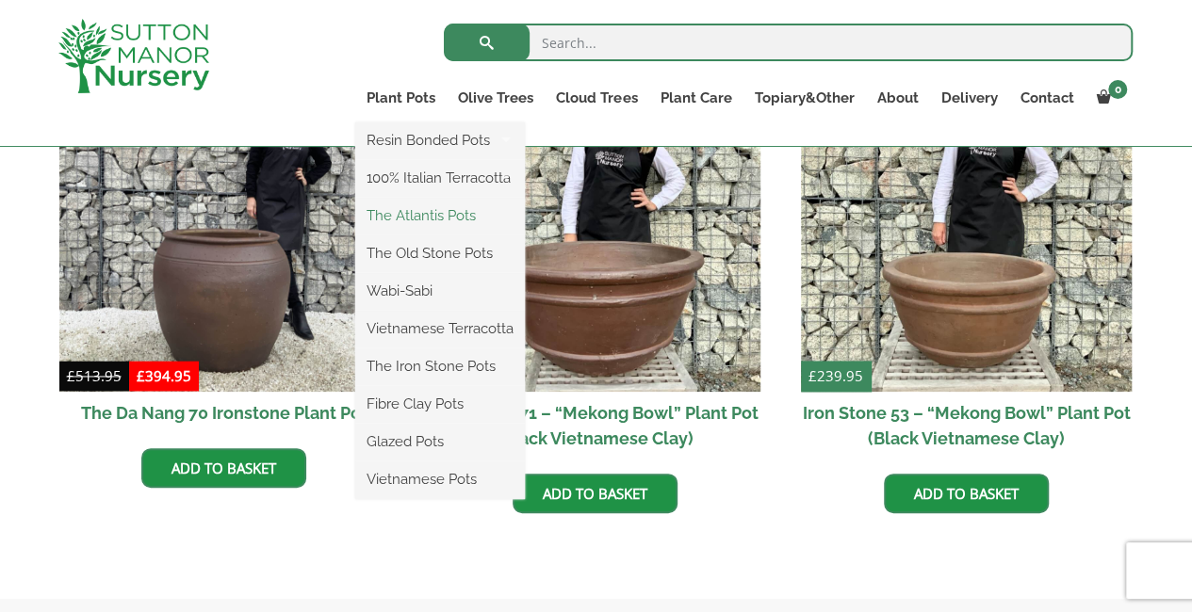
click at [409, 212] on link "The Atlantis Pots" at bounding box center [440, 216] width 170 height 28
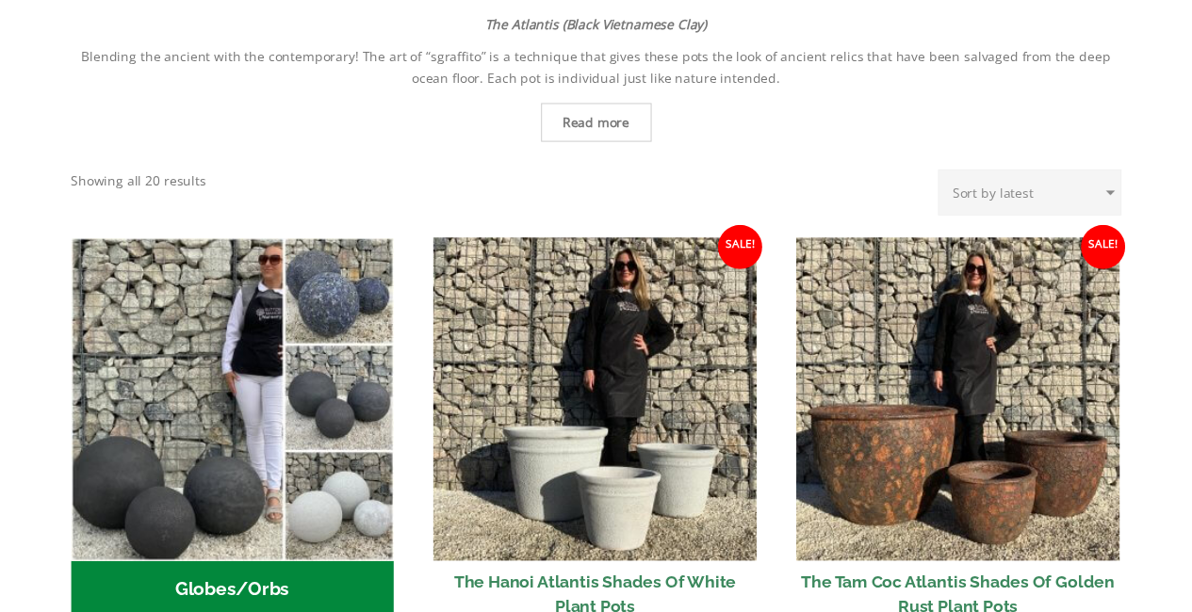
scroll to position [666, 0]
